Goal: Transaction & Acquisition: Obtain resource

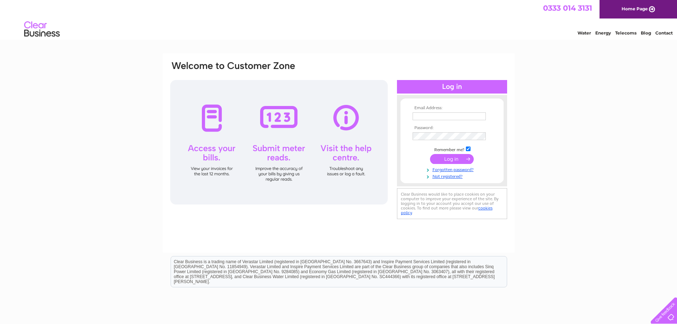
type input "[EMAIL_ADDRESS][DOMAIN_NAME]"
click at [450, 159] on input "submit" at bounding box center [452, 159] width 44 height 10
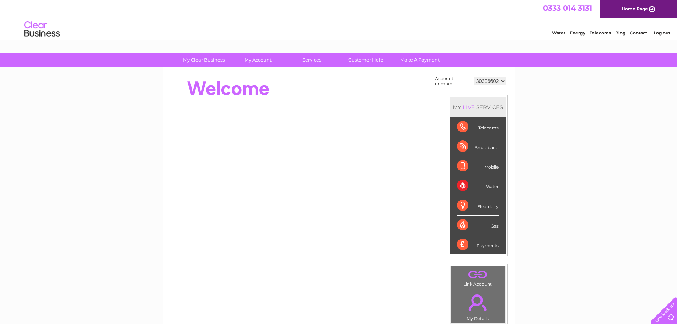
click at [491, 82] on select "30306602 30306610 30316198" at bounding box center [490, 81] width 32 height 9
click at [474, 77] on select "30306602 30306610 30316198" at bounding box center [490, 81] width 32 height 9
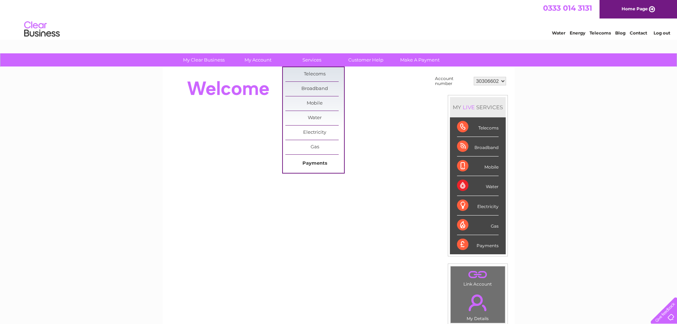
click at [312, 164] on link "Payments" at bounding box center [314, 163] width 59 height 14
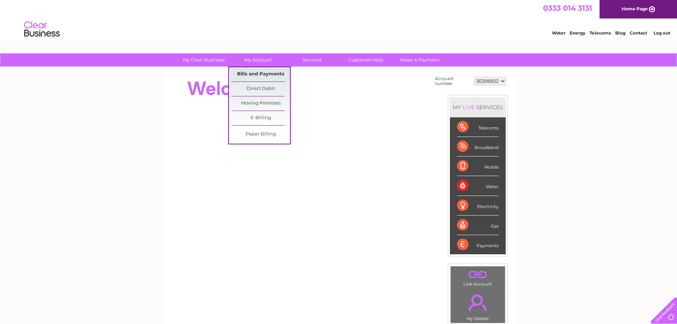
click at [258, 69] on link "Bills and Payments" at bounding box center [260, 74] width 59 height 14
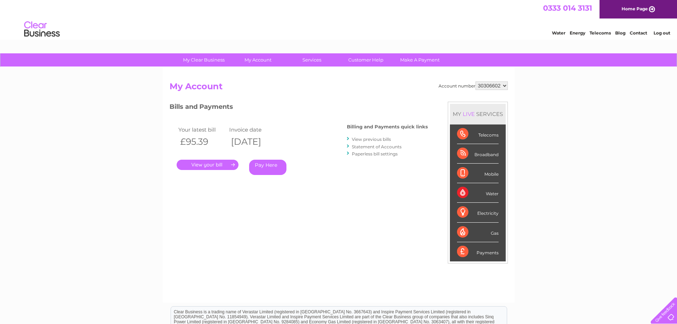
click at [485, 88] on select "30306602 30306610 30316198" at bounding box center [491, 85] width 32 height 9
select select "30306610"
click at [475, 81] on select "30306602 30306610 30316198" at bounding box center [491, 85] width 32 height 9
click at [202, 167] on link "." at bounding box center [208, 165] width 62 height 10
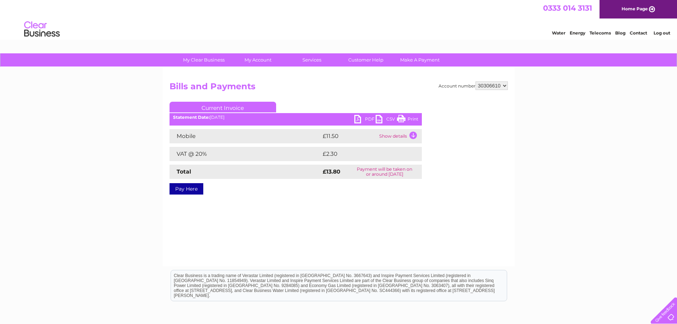
click at [360, 118] on link "PDF" at bounding box center [364, 120] width 21 height 10
click at [492, 84] on select "30306602 30306610 30316198" at bounding box center [491, 85] width 32 height 9
select select "30306602"
click at [475, 81] on select "30306602 30306610 30316198" at bounding box center [491, 85] width 32 height 9
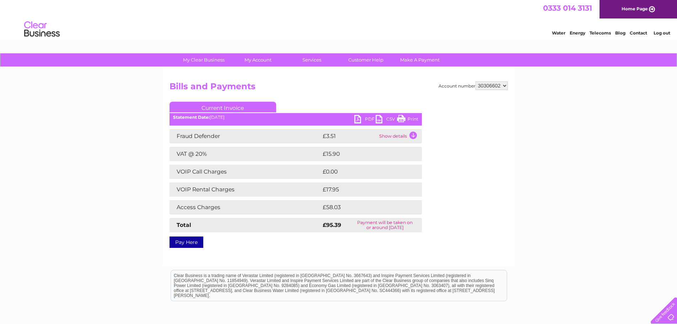
click at [366, 117] on link "PDF" at bounding box center [364, 120] width 21 height 10
click at [484, 88] on select "30306602 30306610 30316198" at bounding box center [491, 85] width 32 height 9
select select "30316198"
click at [475, 81] on select "30306602 30306610 30316198" at bounding box center [491, 85] width 32 height 9
